Goal: Find specific page/section

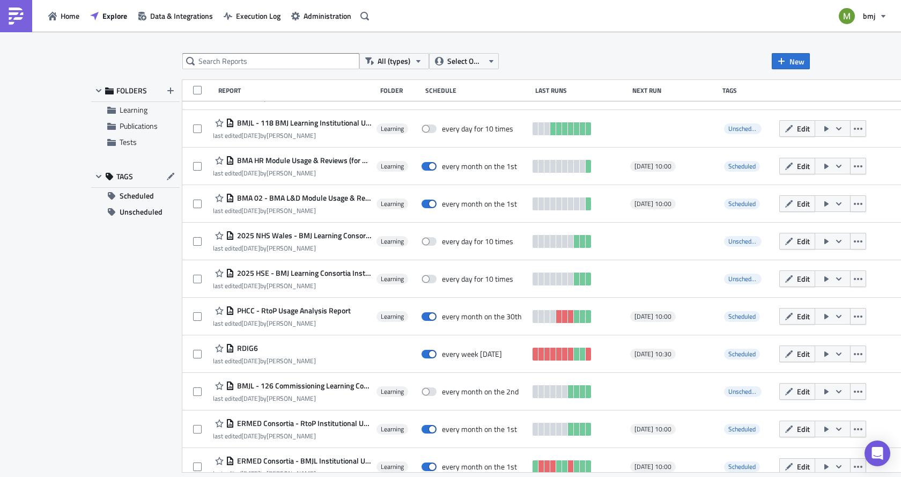
scroll to position [219, 0]
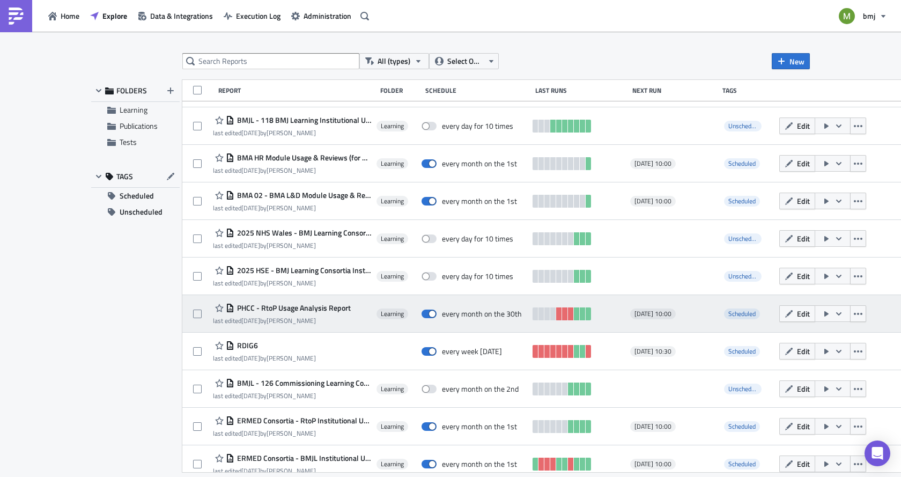
click at [314, 308] on span "PHCC - RtoP Usage Analysis Report" at bounding box center [292, 308] width 116 height 10
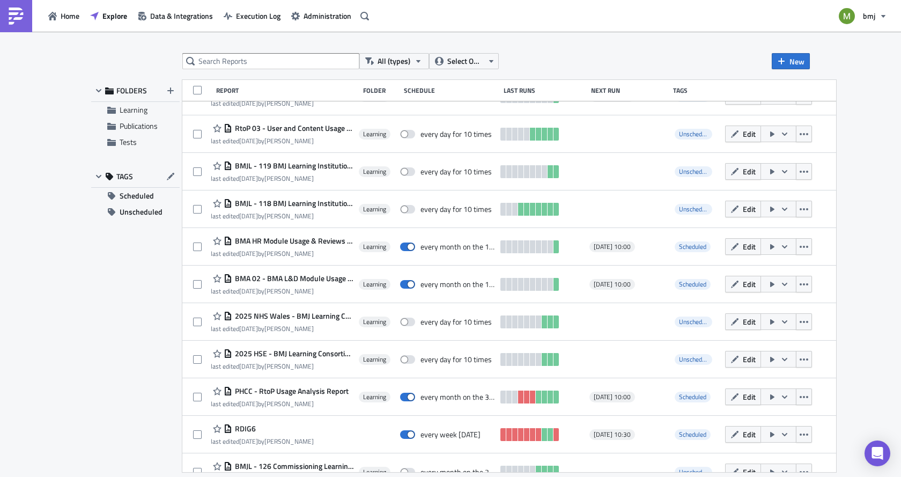
scroll to position [219, 0]
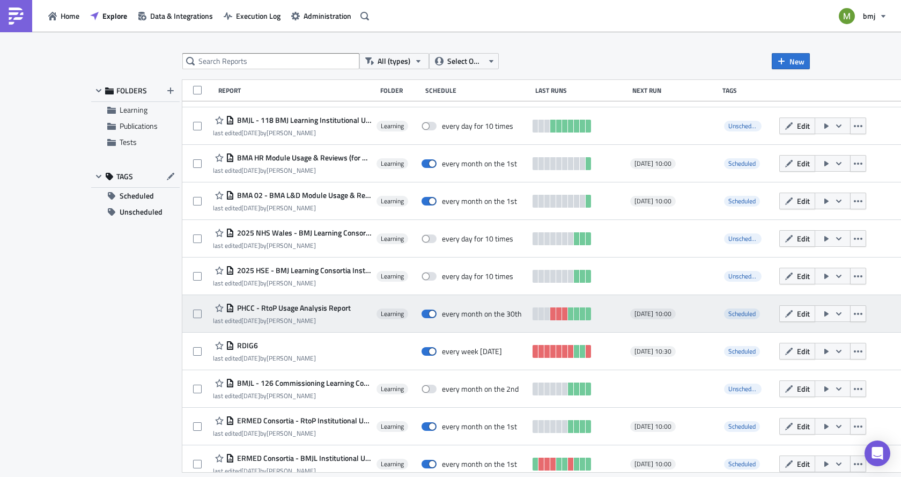
click at [328, 304] on span "PHCC - RtoP Usage Analysis Report" at bounding box center [292, 308] width 116 height 10
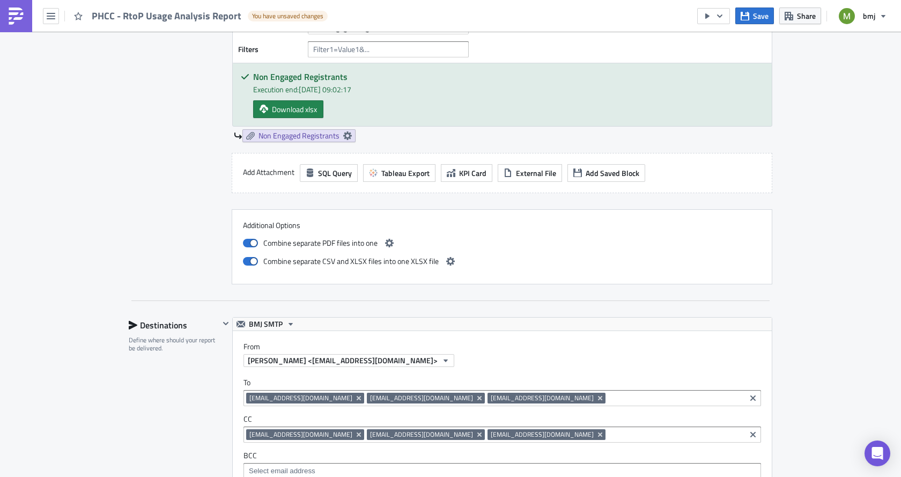
scroll to position [1341, 0]
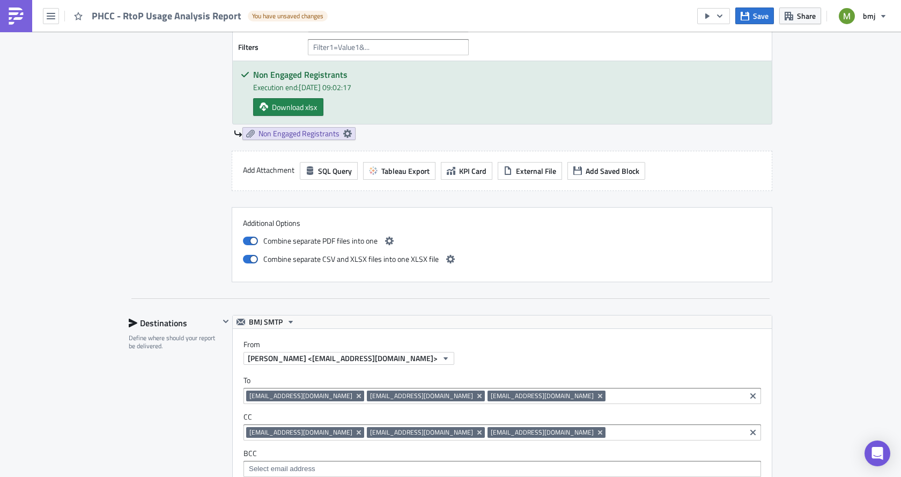
click at [42, 18] on div "PHCC - RtoP Usage Analysis Report You have unsaved changes" at bounding box center [166, 16] width 333 height 32
click at [49, 19] on icon "button" at bounding box center [51, 16] width 9 height 6
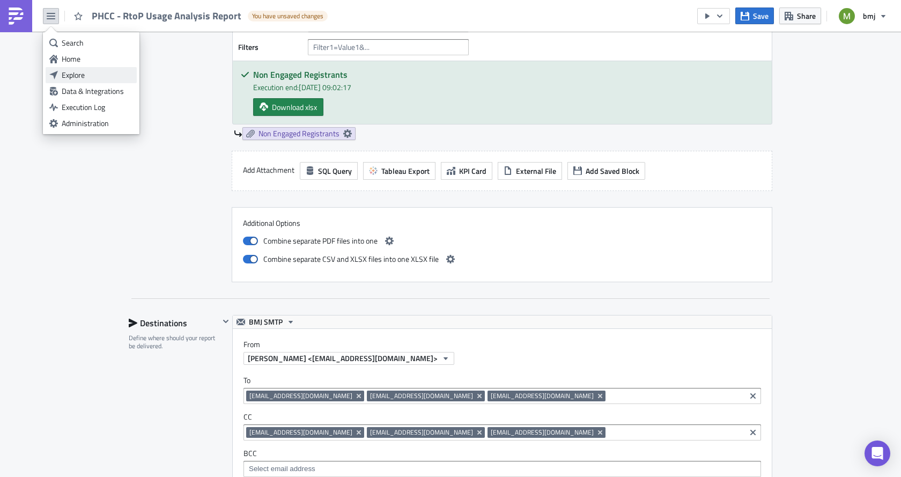
click at [74, 77] on div "Explore" at bounding box center [97, 75] width 71 height 11
